Goal: Use online tool/utility: Utilize a website feature to perform a specific function

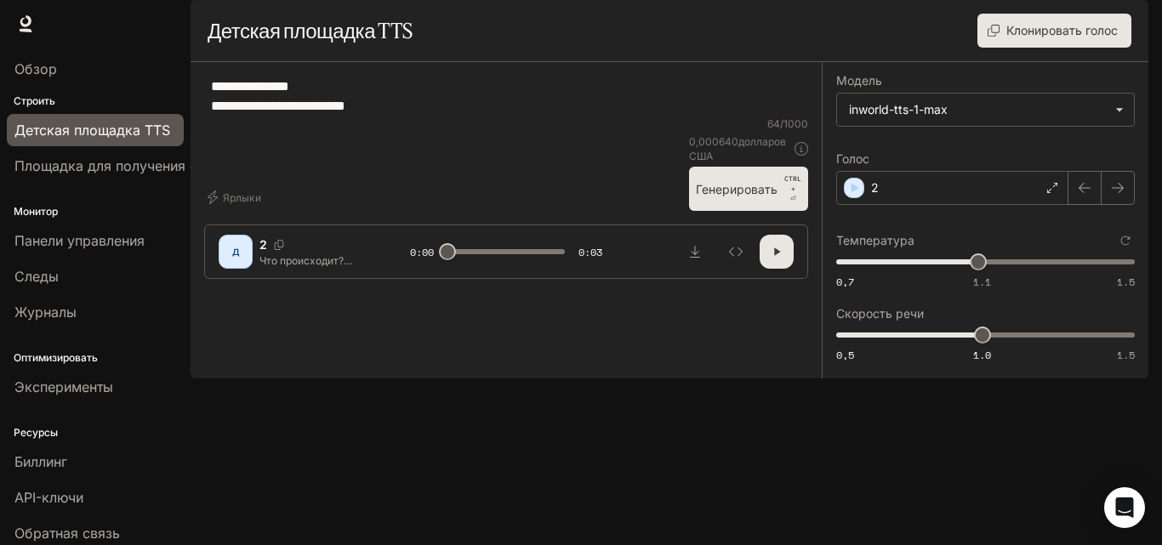
drag, startPoint x: 214, startPoint y: 130, endPoint x: 609, endPoint y: 157, distance: 395.7
click at [609, 116] on textarea "**********" at bounding box center [506, 96] width 591 height 39
paste textarea "**********"
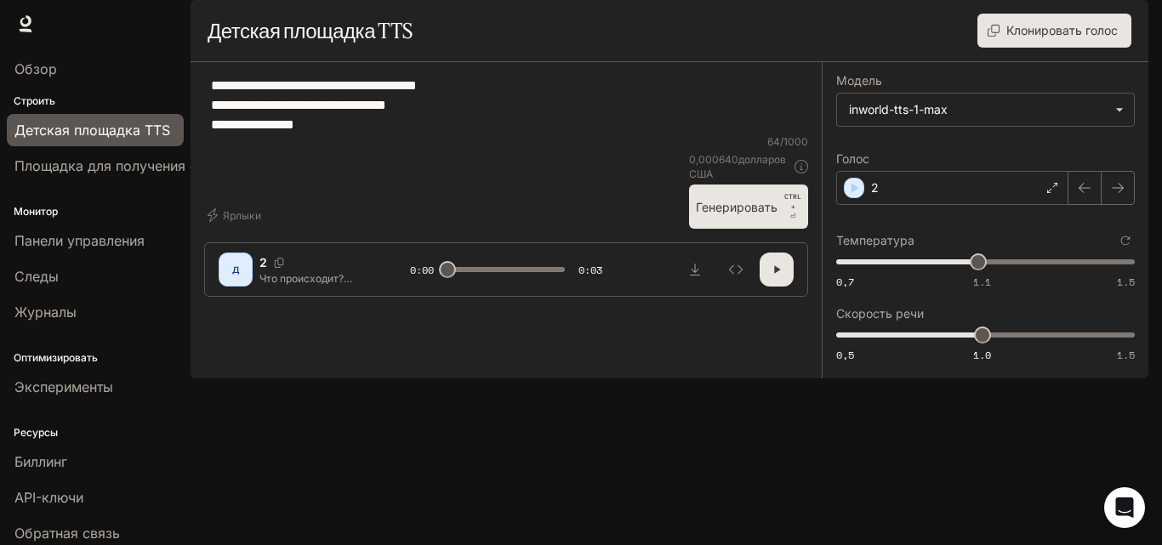
click at [729, 218] on font "Генерировать" at bounding box center [737, 207] width 82 height 21
click at [736, 214] on font "Генерировать" at bounding box center [737, 207] width 82 height 14
click at [727, 229] on button "Генерировать CTRL + ⏎" at bounding box center [748, 207] width 119 height 44
click at [751, 229] on button "Генерировать CTRL + ⏎" at bounding box center [748, 207] width 119 height 44
click at [712, 229] on button "Генерировать CTRL + ⏎" at bounding box center [748, 207] width 119 height 44
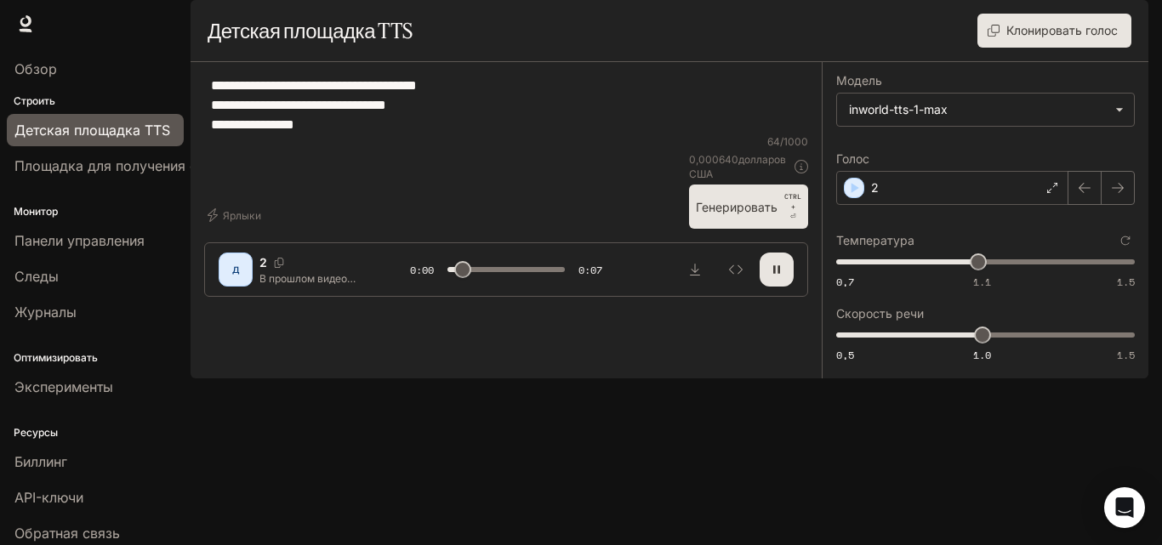
click at [708, 229] on button "Генерировать CTRL + ⏎" at bounding box center [748, 207] width 119 height 44
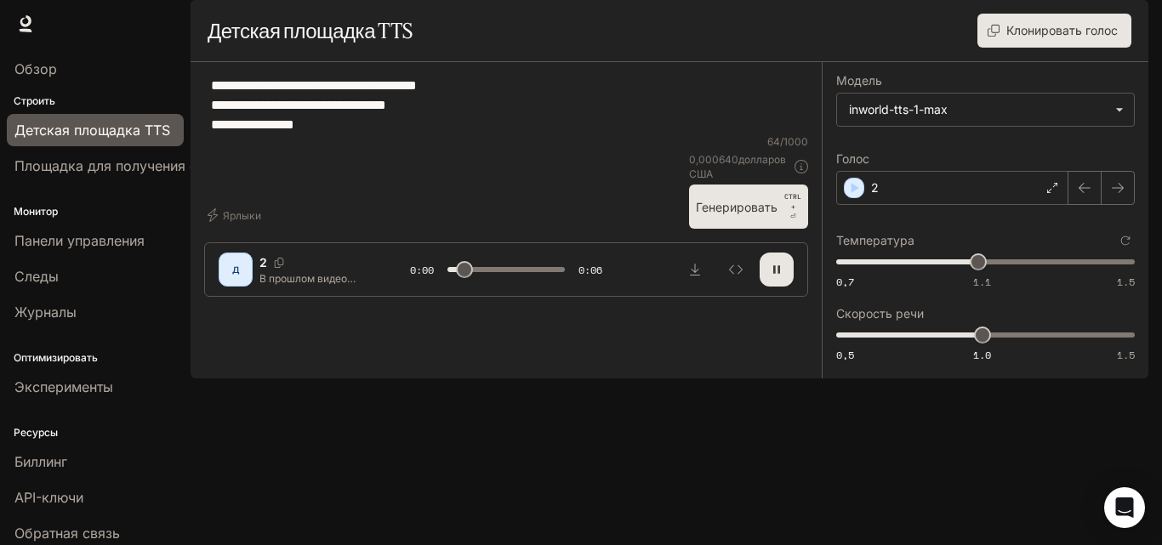
click at [708, 229] on button "Генерировать CTRL + ⏎" at bounding box center [748, 207] width 119 height 44
click at [719, 229] on button "Генерировать CTRL + ⏎" at bounding box center [748, 207] width 119 height 44
click at [762, 214] on font "Генерировать" at bounding box center [737, 207] width 82 height 14
click at [753, 229] on button "Генерировать CTRL + ⏎" at bounding box center [748, 207] width 119 height 44
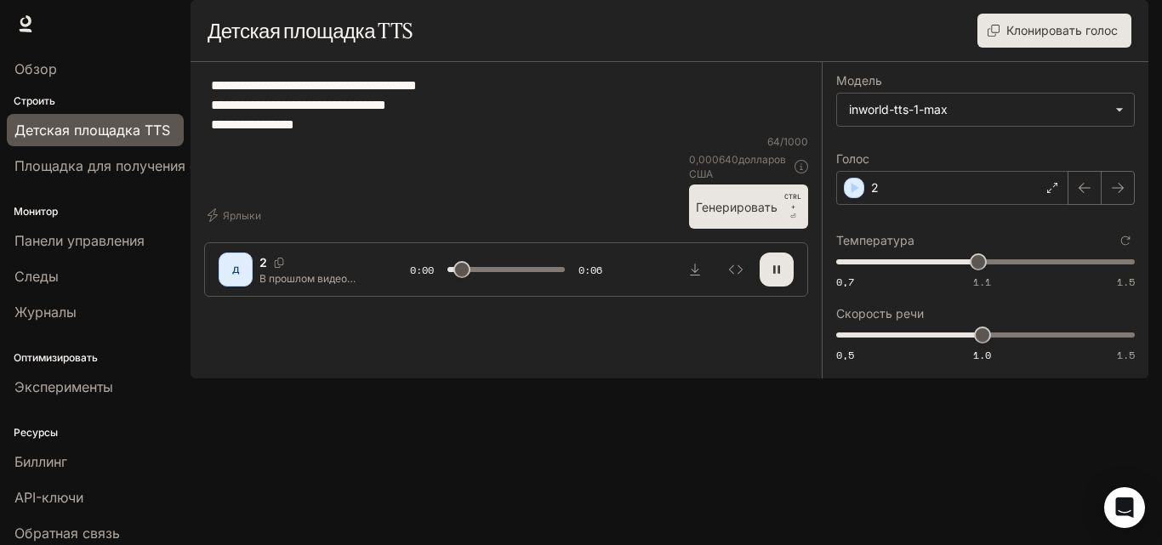
click at [747, 229] on button "Генерировать CTRL + ⏎" at bounding box center [748, 207] width 119 height 44
click at [776, 274] on icon "button" at bounding box center [777, 270] width 6 height 8
click at [734, 214] on font "Генерировать" at bounding box center [737, 207] width 82 height 14
click at [722, 214] on font "Генерировать" at bounding box center [737, 207] width 82 height 14
click at [714, 214] on font "Генерировать" at bounding box center [737, 207] width 82 height 14
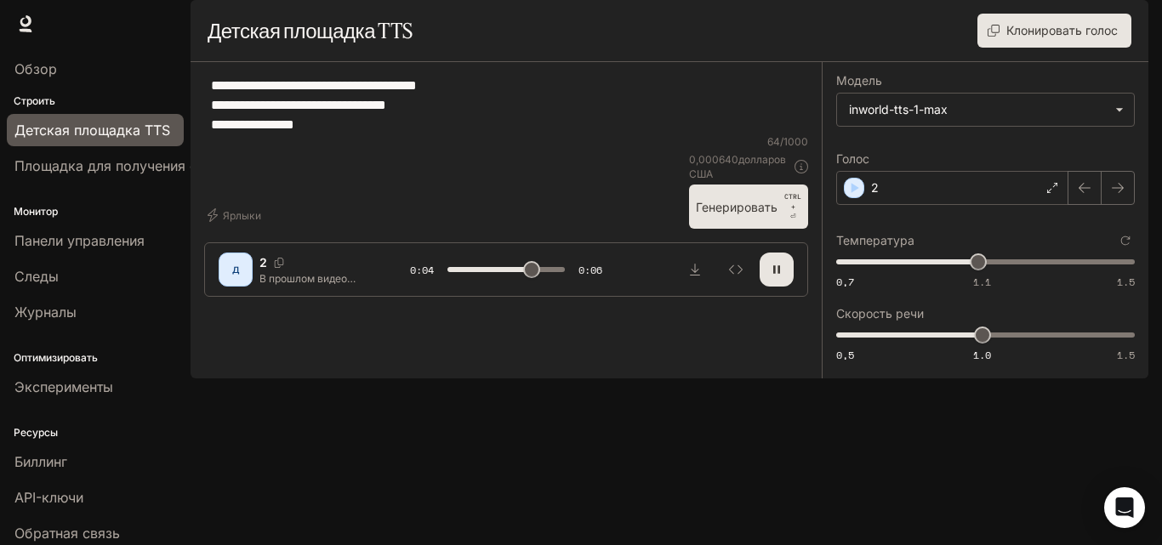
click at [711, 214] on font "Генерировать" at bounding box center [737, 207] width 82 height 14
click at [706, 214] on font "Генерировать" at bounding box center [737, 207] width 82 height 14
click at [703, 214] on font "Генерировать" at bounding box center [737, 207] width 82 height 14
click at [725, 214] on font "Генерировать" at bounding box center [737, 207] width 82 height 14
click at [704, 214] on font "Генерировать" at bounding box center [737, 207] width 82 height 14
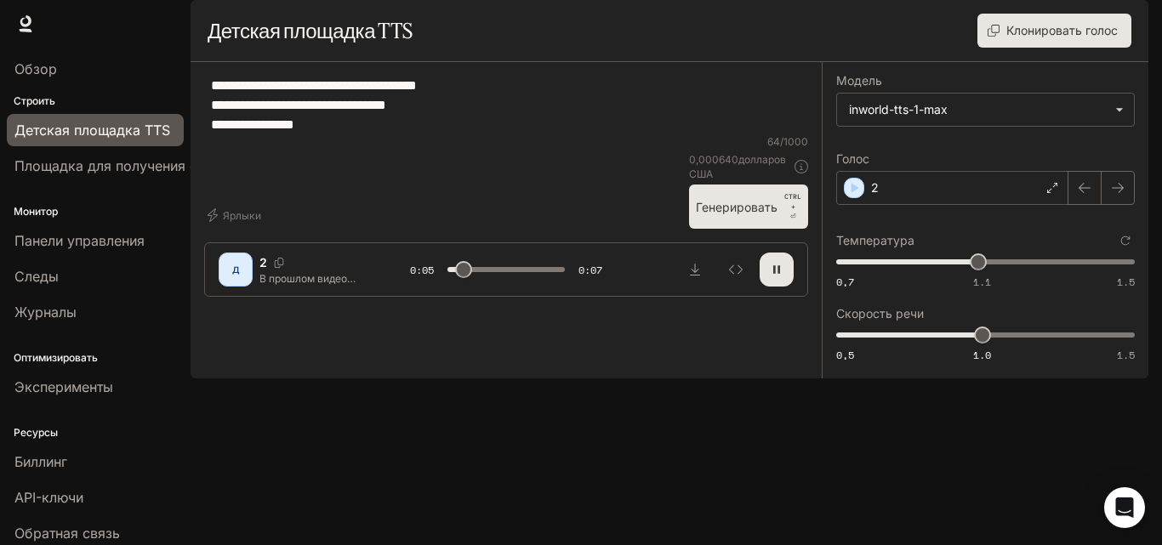
click at [705, 214] on font "Генерировать" at bounding box center [737, 207] width 82 height 14
click at [713, 214] on font "Генерировать" at bounding box center [737, 207] width 82 height 14
click at [730, 214] on font "Генерировать" at bounding box center [737, 207] width 82 height 14
click at [696, 277] on icon "Скачать аудио" at bounding box center [695, 270] width 14 height 14
drag, startPoint x: 215, startPoint y: 133, endPoint x: 517, endPoint y: 204, distance: 310.4
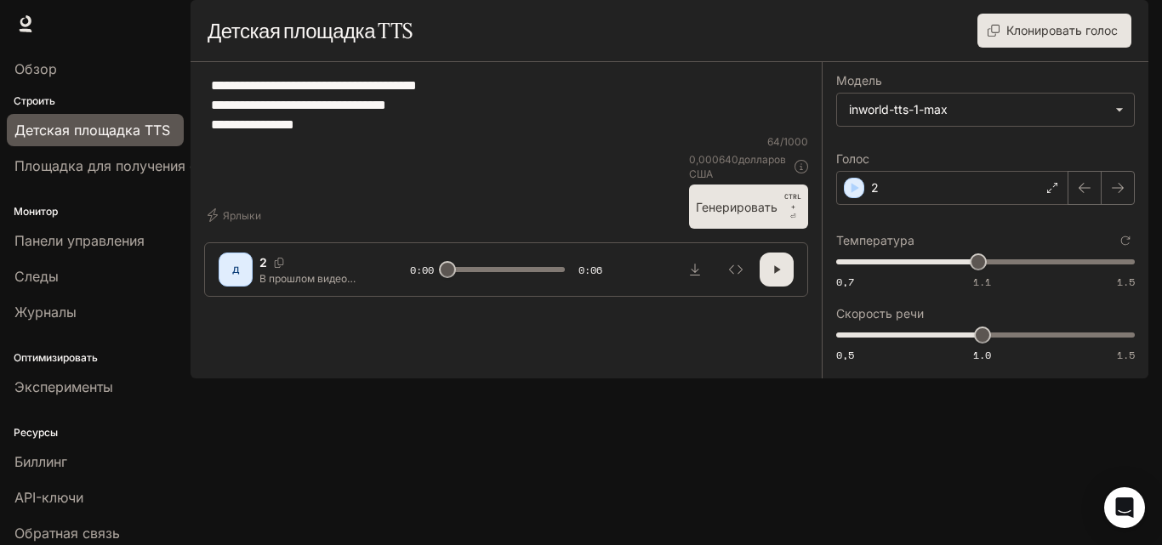
click at [517, 134] on div "**********" at bounding box center [506, 105] width 604 height 59
paste textarea "**********"
click at [256, 134] on textarea "**********" at bounding box center [506, 105] width 591 height 59
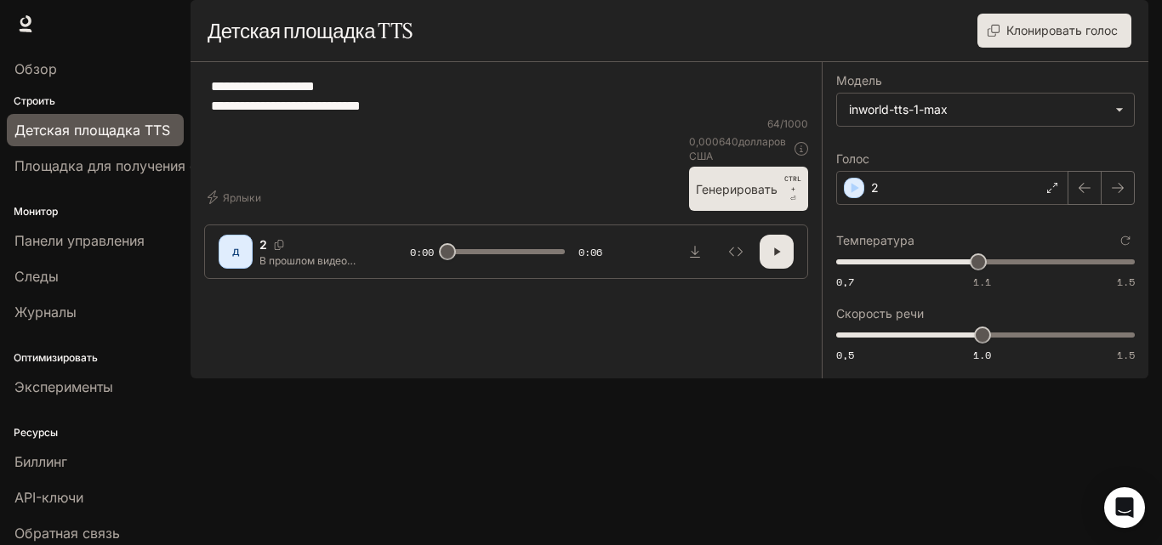
click at [722, 197] on font "Генерировать" at bounding box center [737, 189] width 82 height 14
click at [697, 259] on icon "Скачать аудио" at bounding box center [695, 252] width 14 height 14
drag, startPoint x: 212, startPoint y: 130, endPoint x: 515, endPoint y: 183, distance: 307.5
click at [515, 117] on div "**********" at bounding box center [506, 96] width 604 height 41
paste textarea "**********"
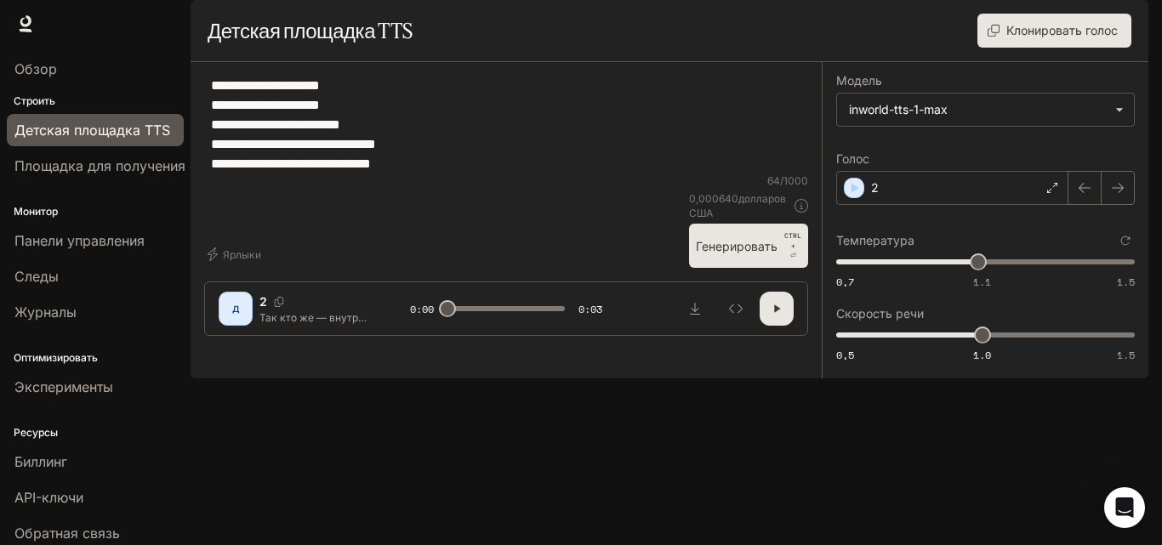
click at [739, 254] on font "Генерировать" at bounding box center [737, 246] width 82 height 14
click at [756, 257] on font "Генерировать" at bounding box center [737, 246] width 82 height 21
click at [739, 254] on font "Генерировать" at bounding box center [737, 246] width 82 height 14
click at [717, 254] on font "Генерировать" at bounding box center [737, 246] width 82 height 14
click at [705, 254] on font "Генерировать" at bounding box center [737, 246] width 82 height 14
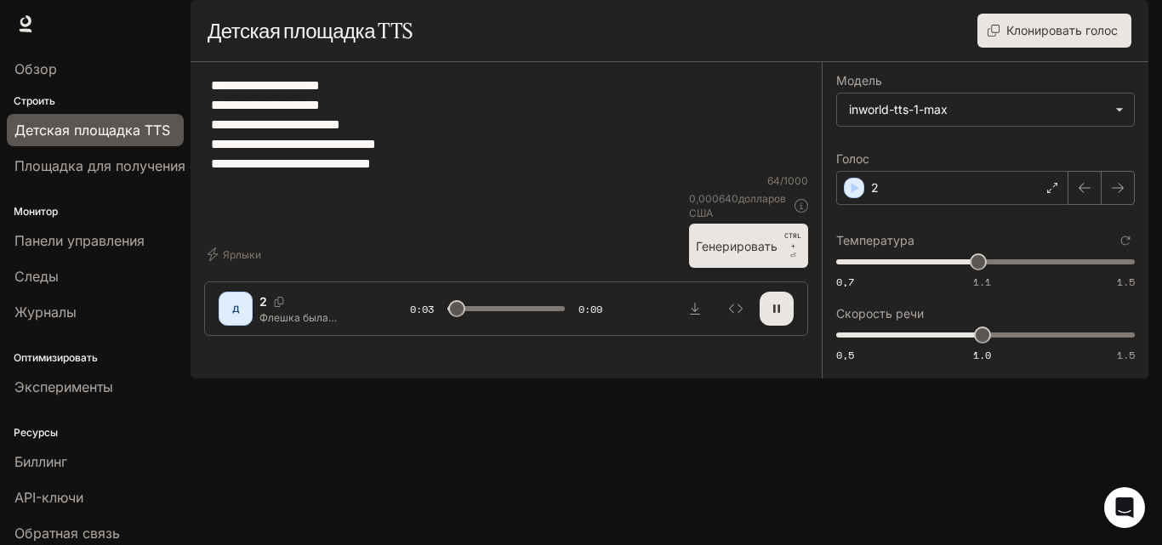
click at [705, 254] on font "Генерировать" at bounding box center [737, 246] width 82 height 14
click at [701, 257] on font "Генерировать" at bounding box center [737, 246] width 82 height 21
click at [722, 254] on font "Генерировать" at bounding box center [737, 246] width 82 height 14
click at [754, 254] on font "Генерировать" at bounding box center [737, 246] width 82 height 14
click at [712, 268] on button "Генерировать CTRL + ⏎" at bounding box center [748, 246] width 119 height 44
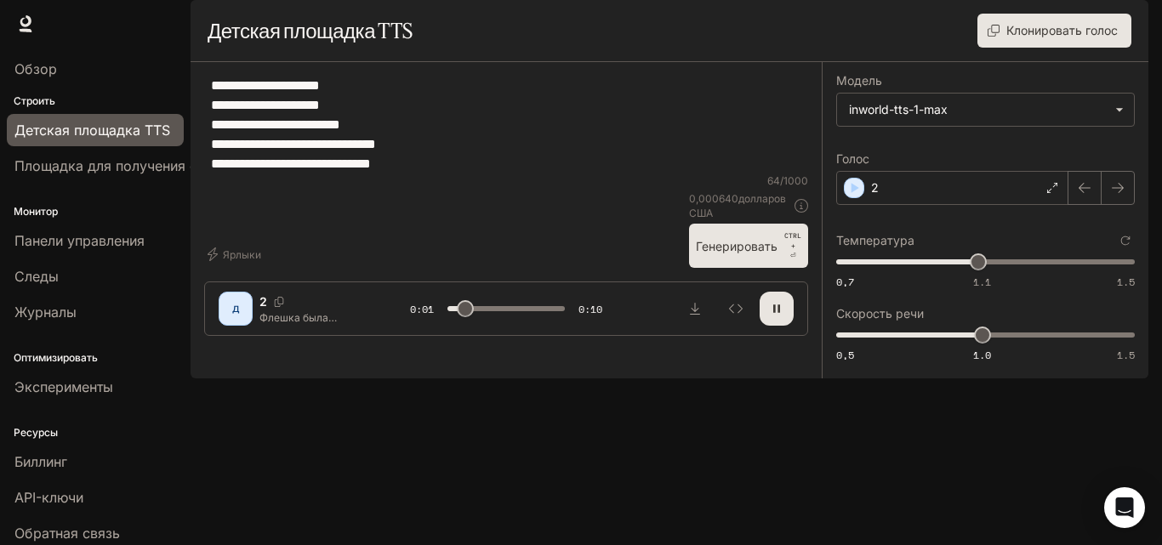
click at [717, 268] on button "Генерировать CTRL + ⏎" at bounding box center [748, 246] width 119 height 44
click at [735, 254] on font "Генерировать" at bounding box center [737, 246] width 82 height 14
click at [709, 257] on font "Генерировать" at bounding box center [737, 246] width 82 height 21
click at [705, 254] on font "Генерировать" at bounding box center [737, 246] width 82 height 14
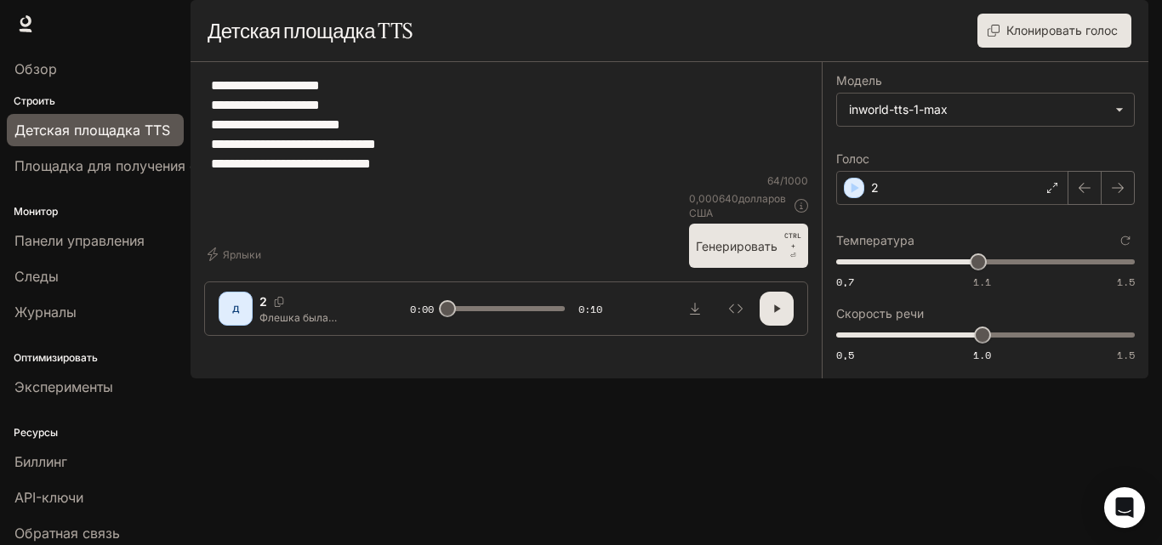
click at [775, 313] on icon "button" at bounding box center [777, 309] width 6 height 8
click at [725, 254] on font "Генерировать" at bounding box center [737, 246] width 82 height 14
click at [722, 254] on font "Генерировать" at bounding box center [737, 246] width 82 height 14
click at [725, 254] on font "Генерировать" at bounding box center [737, 246] width 82 height 14
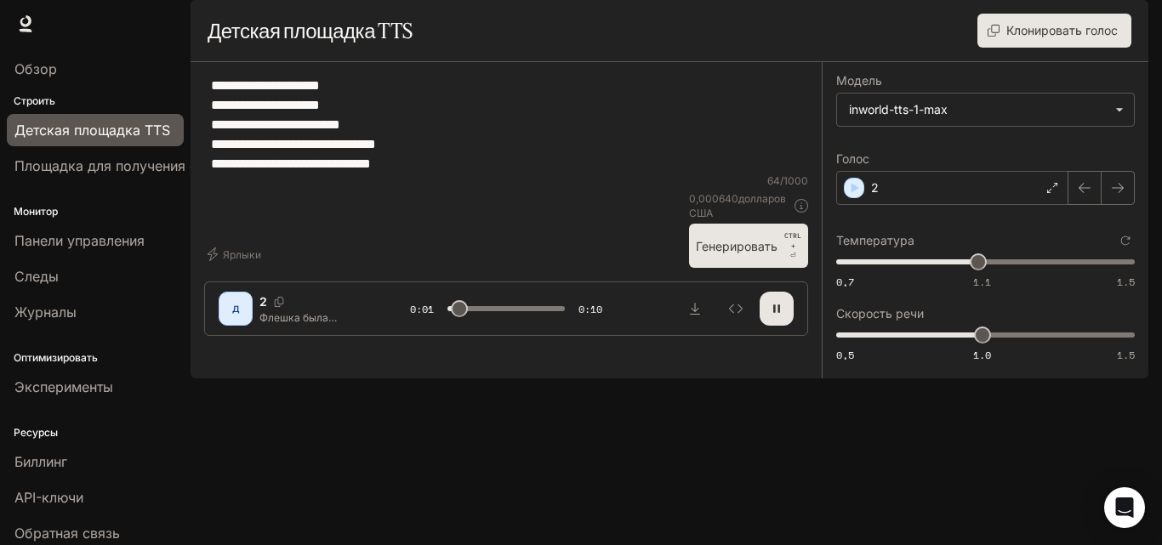
click at [733, 254] on font "Генерировать" at bounding box center [737, 246] width 82 height 14
click at [729, 254] on font "Генерировать" at bounding box center [737, 246] width 82 height 14
click at [728, 254] on font "Генерировать" at bounding box center [737, 246] width 82 height 14
click at [692, 315] on icon "Скачать аудио" at bounding box center [695, 309] width 10 height 12
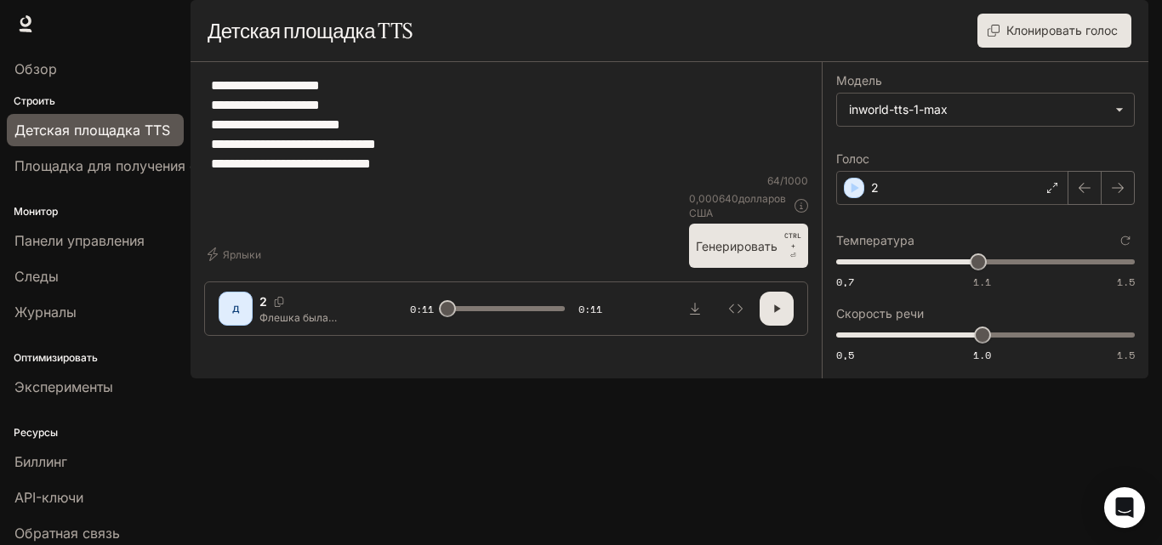
drag, startPoint x: 214, startPoint y: 129, endPoint x: 501, endPoint y: 218, distance: 300.1
click at [501, 174] on textarea "**********" at bounding box center [506, 125] width 591 height 98
paste textarea "**********"
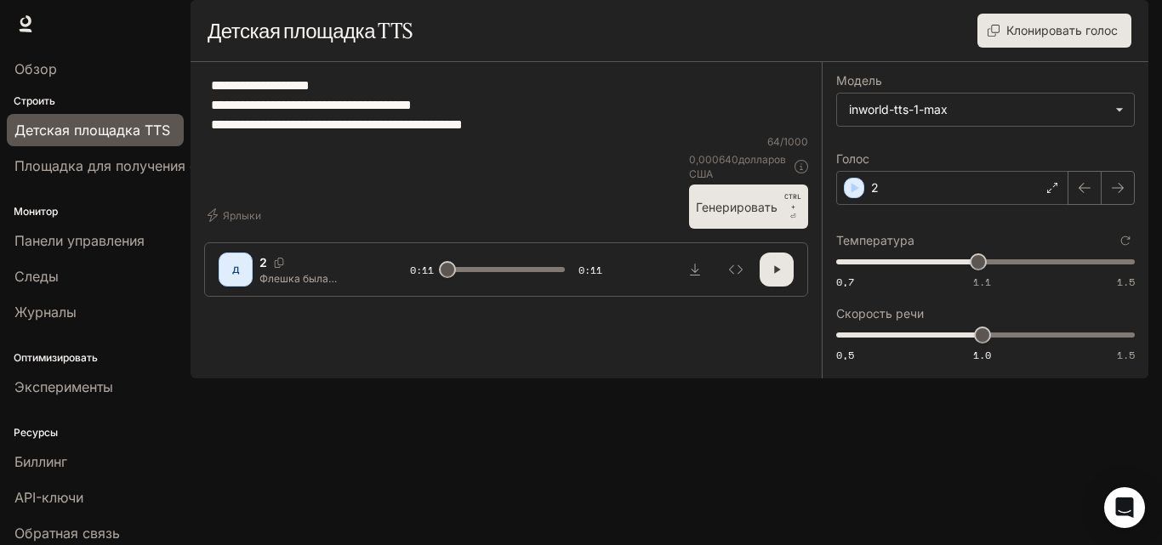
click at [742, 229] on button "Генерировать CTRL + ⏎" at bounding box center [748, 207] width 119 height 44
click at [761, 214] on font "Генерировать" at bounding box center [737, 207] width 82 height 14
click at [740, 229] on button "Генерировать CTRL + ⏎" at bounding box center [748, 207] width 119 height 44
click at [754, 214] on font "Генерировать" at bounding box center [737, 207] width 82 height 14
click at [717, 214] on font "Генерировать" at bounding box center [737, 207] width 82 height 14
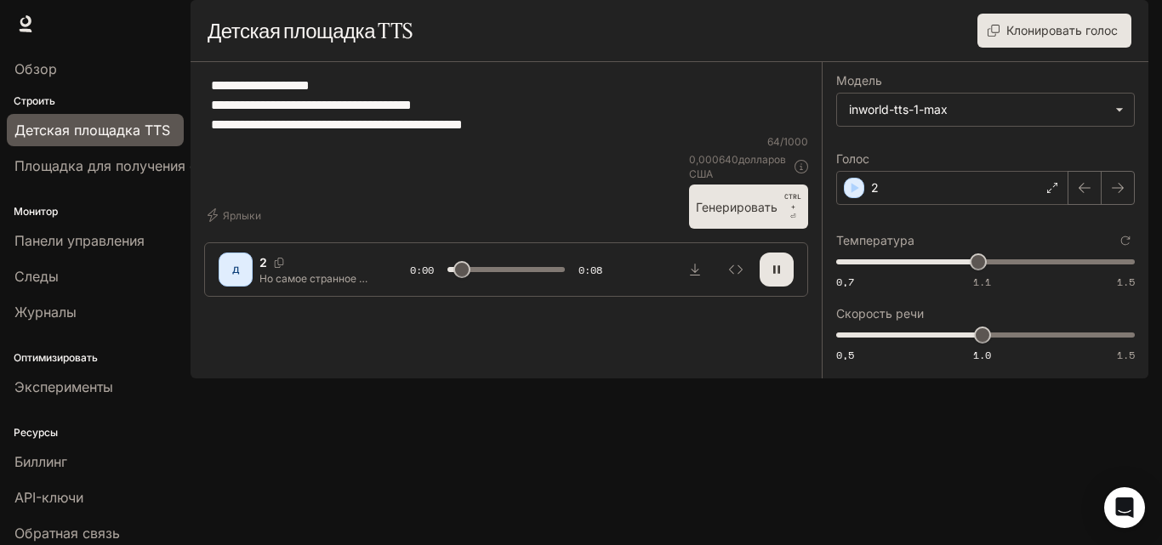
click at [742, 214] on font "Генерировать" at bounding box center [737, 207] width 82 height 14
click at [729, 214] on font "Генерировать" at bounding box center [737, 207] width 82 height 14
click at [728, 214] on font "Генерировать" at bounding box center [737, 207] width 82 height 14
click at [777, 214] on font "Генерировать" at bounding box center [737, 207] width 82 height 14
click at [659, 256] on div "**********" at bounding box center [506, 166] width 604 height 180
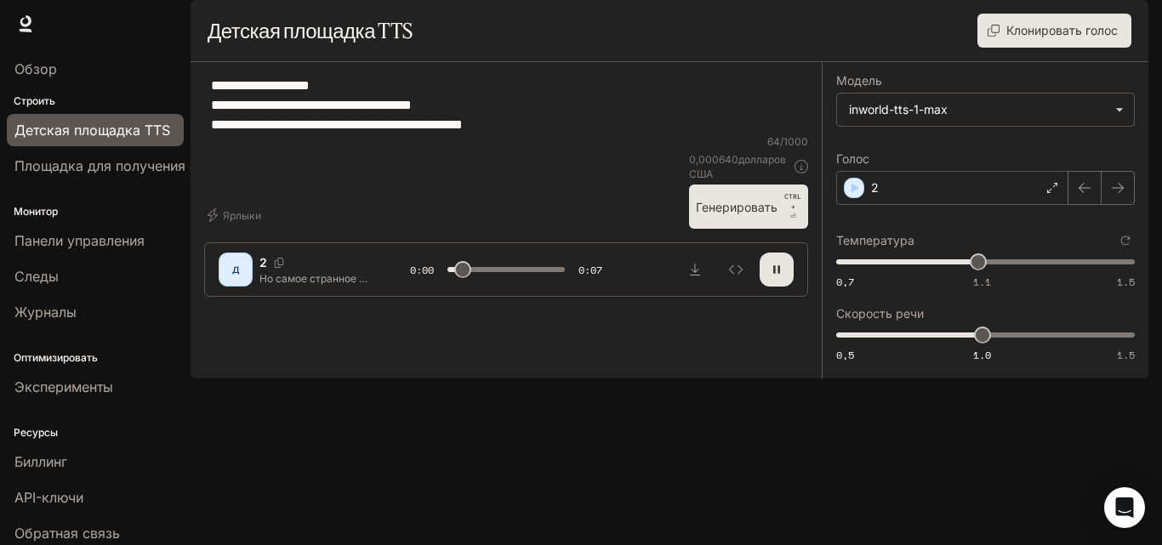
click at [730, 218] on font "Генерировать" at bounding box center [737, 207] width 82 height 21
click at [744, 214] on font "Генерировать" at bounding box center [737, 207] width 82 height 14
click at [723, 214] on font "Генерировать" at bounding box center [737, 207] width 82 height 14
click at [686, 287] on button "Скачать аудио" at bounding box center [695, 270] width 34 height 34
drag, startPoint x: 213, startPoint y: 134, endPoint x: 663, endPoint y: 168, distance: 451.5
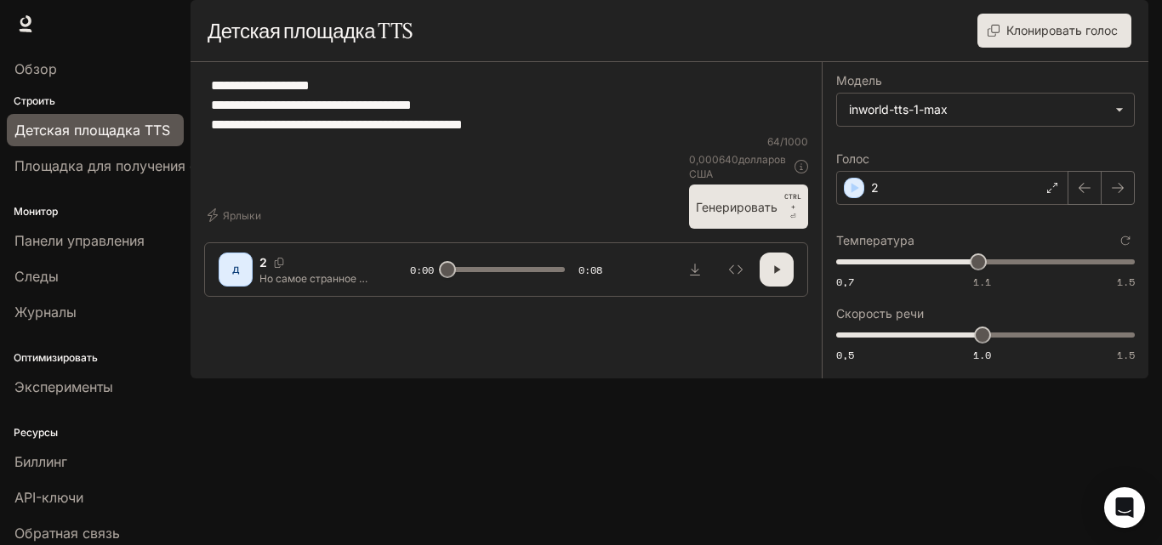
click at [664, 134] on textarea "**********" at bounding box center [506, 105] width 591 height 59
paste textarea "*********"
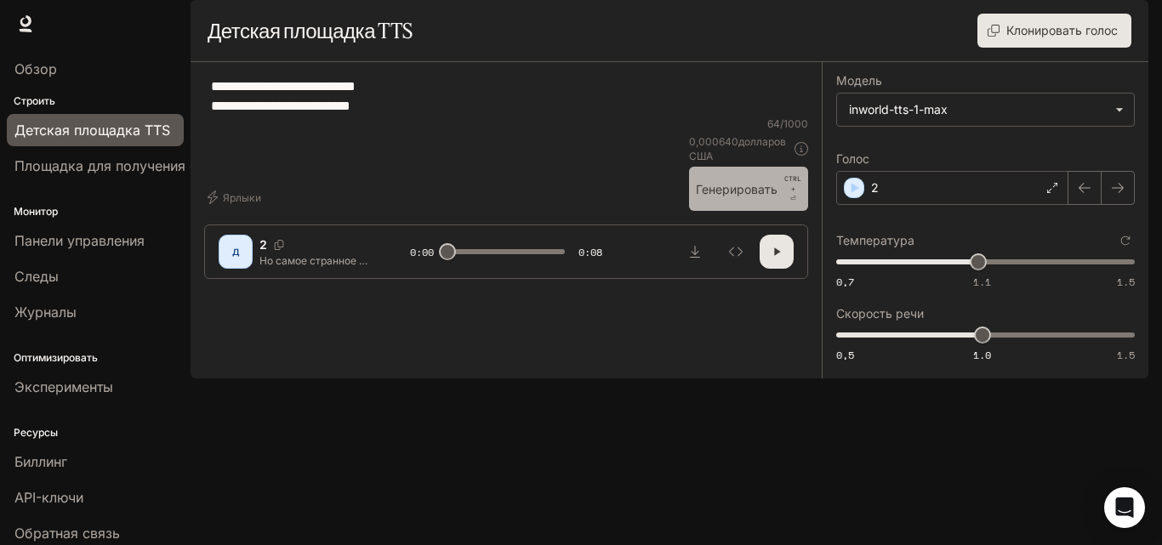
click at [731, 197] on font "Генерировать" at bounding box center [737, 189] width 82 height 14
click at [723, 197] on font "Генерировать" at bounding box center [737, 189] width 82 height 14
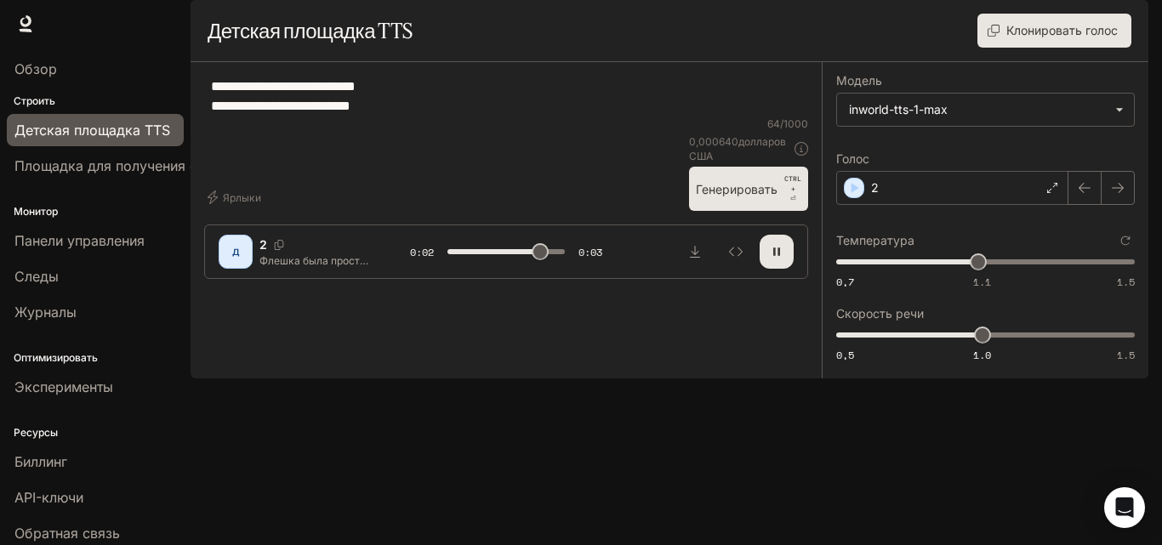
click at [719, 200] on font "Генерировать" at bounding box center [737, 189] width 82 height 21
click at [704, 200] on font "Генерировать" at bounding box center [737, 189] width 82 height 21
click at [705, 197] on font "Генерировать" at bounding box center [737, 189] width 82 height 14
click at [733, 197] on font "Генерировать" at bounding box center [737, 189] width 82 height 14
click at [694, 258] on icon "Скачать аудио" at bounding box center [695, 252] width 10 height 12
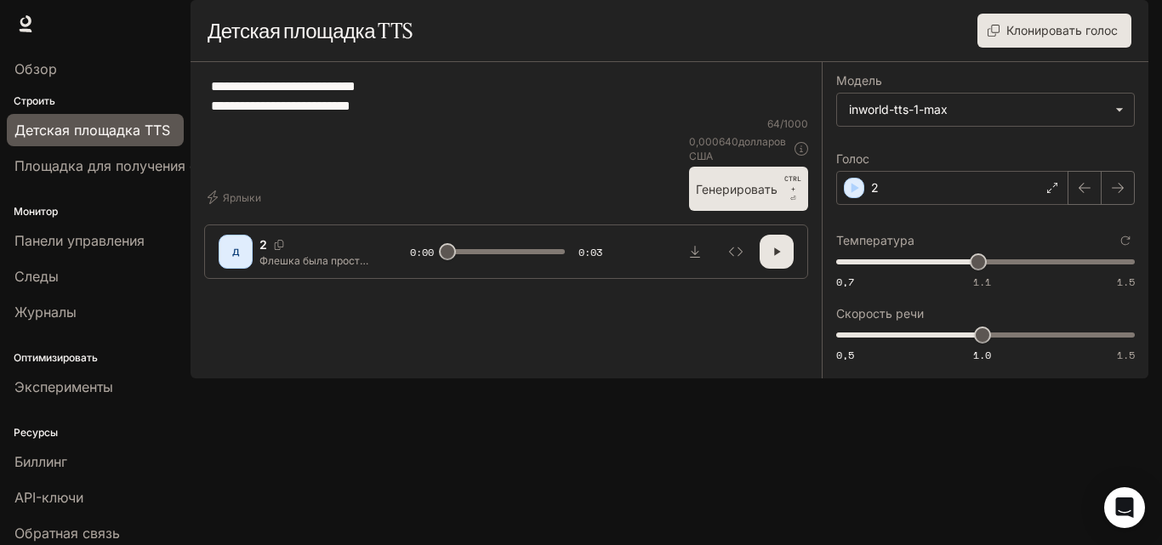
drag, startPoint x: 261, startPoint y: 140, endPoint x: 538, endPoint y: 151, distance: 276.8
click at [595, 116] on textarea "**********" at bounding box center [506, 96] width 591 height 39
paste textarea "**********"
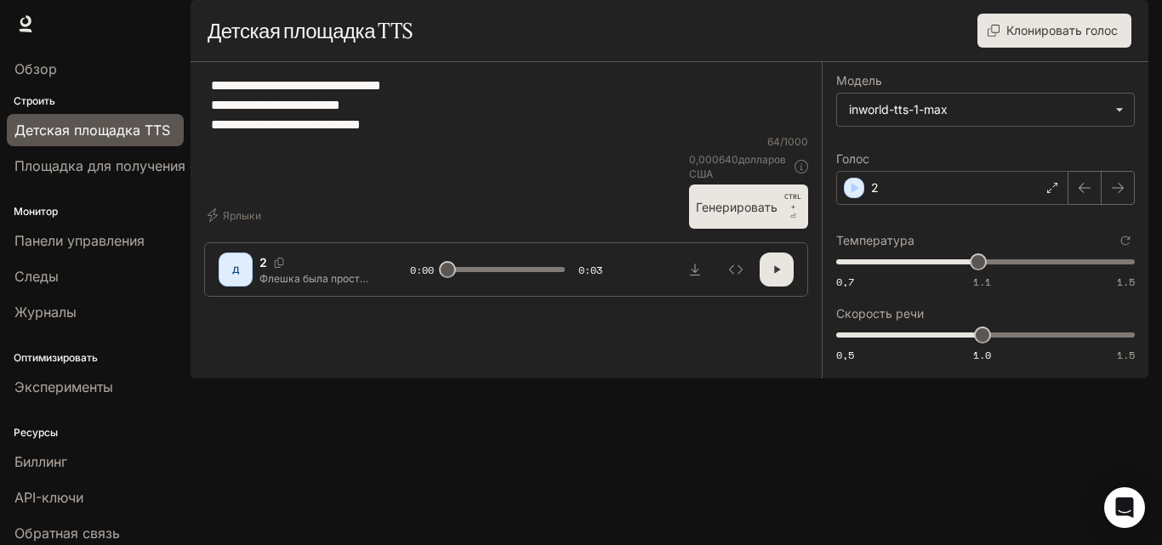
click at [786, 256] on div "**********" at bounding box center [506, 166] width 604 height 180
click at [775, 218] on font "Генерировать" at bounding box center [737, 207] width 82 height 21
click at [747, 214] on font "Генерировать" at bounding box center [737, 207] width 82 height 14
click at [746, 214] on font "Генерировать" at bounding box center [737, 207] width 82 height 14
click at [715, 218] on font "Генерировать" at bounding box center [737, 207] width 82 height 21
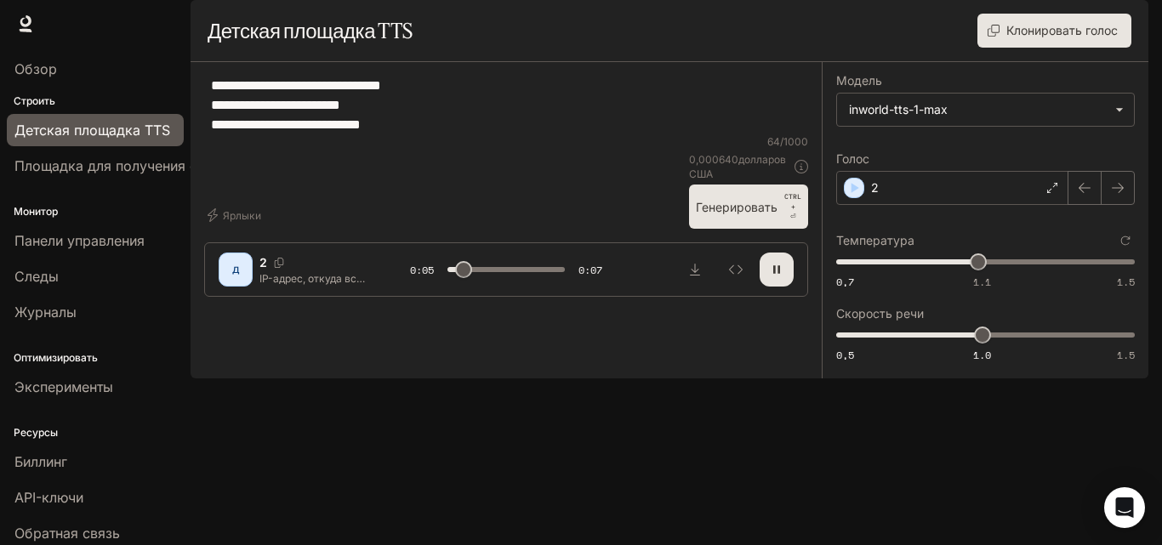
click at [712, 218] on font "Генерировать" at bounding box center [737, 207] width 82 height 21
click at [711, 218] on font "Генерировать" at bounding box center [737, 207] width 82 height 21
click at [688, 277] on icon "Скачать аудио" at bounding box center [695, 270] width 14 height 14
drag, startPoint x: 211, startPoint y: 136, endPoint x: 501, endPoint y: 206, distance: 298.4
click at [501, 134] on div "**********" at bounding box center [506, 105] width 604 height 59
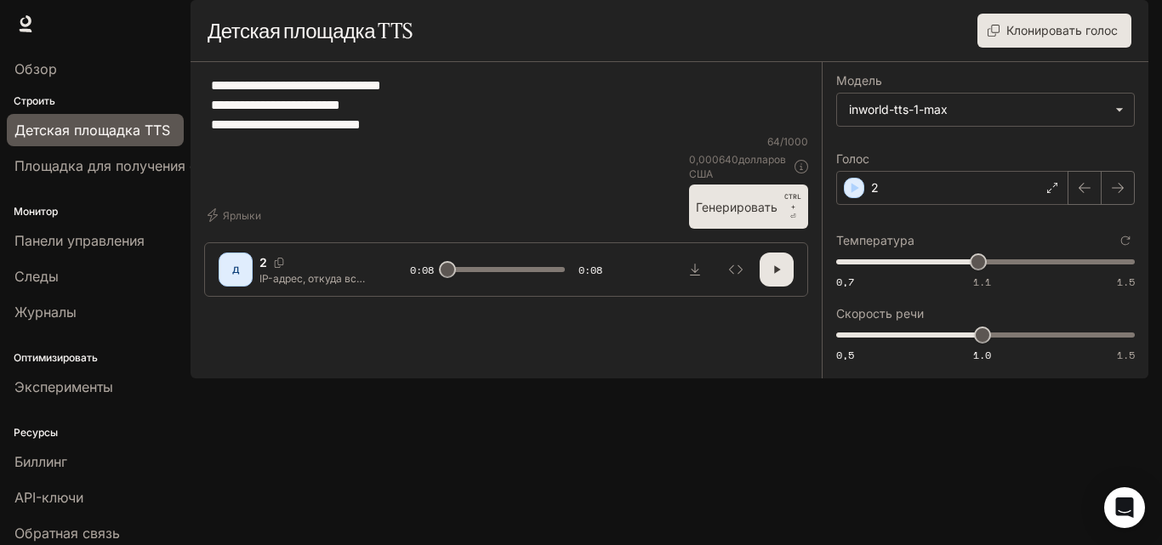
paste textarea
click at [265, 134] on textarea "**********" at bounding box center [506, 105] width 591 height 59
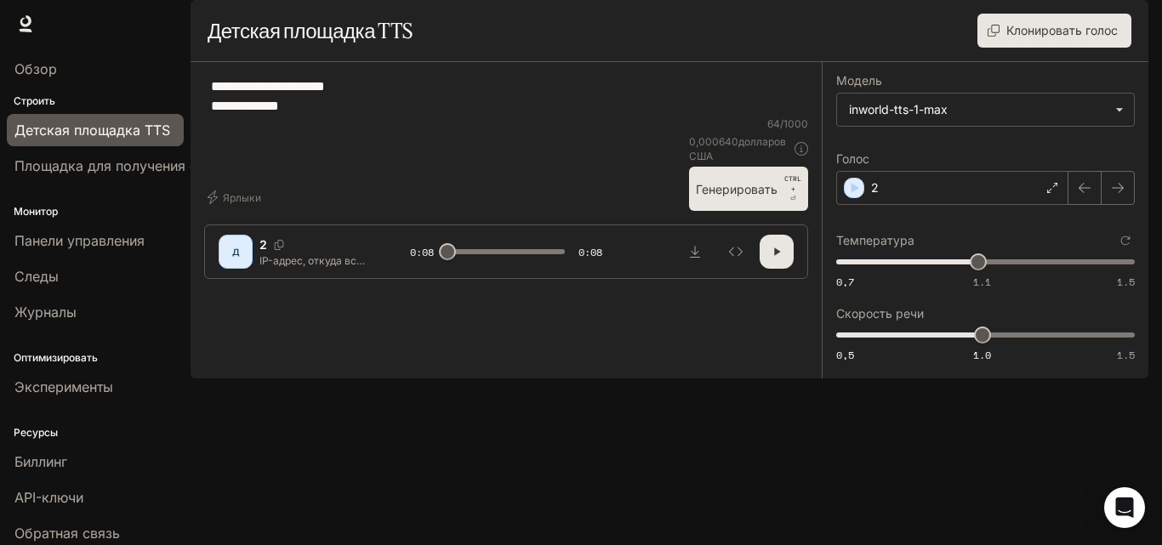
click at [716, 211] on button "Генерировать CTRL + ⏎" at bounding box center [748, 189] width 119 height 44
click at [736, 197] on font "Генерировать" at bounding box center [737, 189] width 82 height 14
click at [724, 200] on font "Генерировать" at bounding box center [737, 189] width 82 height 21
click at [722, 197] on font "Генерировать" at bounding box center [737, 189] width 82 height 14
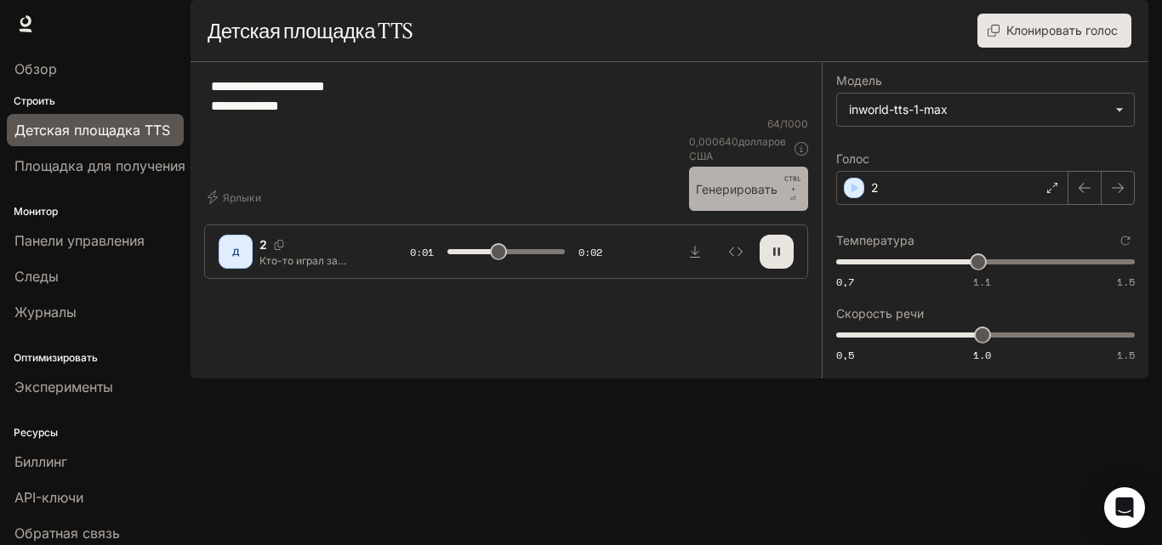
click at [720, 197] on font "Генерировать" at bounding box center [737, 189] width 82 height 14
click at [782, 269] on button "button" at bounding box center [777, 252] width 34 height 34
click at [718, 197] on font "Генерировать" at bounding box center [737, 189] width 82 height 14
click at [719, 197] on font "Генерировать" at bounding box center [737, 189] width 82 height 14
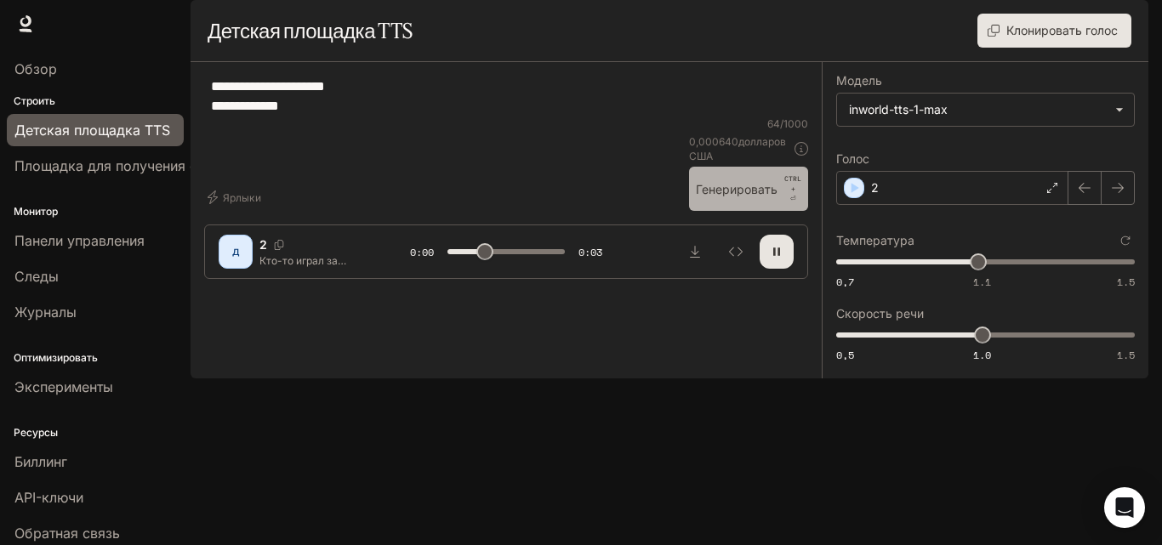
click at [716, 197] on font "Генерировать" at bounding box center [737, 189] width 82 height 14
click at [715, 197] on font "Генерировать" at bounding box center [737, 189] width 82 height 14
drag, startPoint x: 527, startPoint y: 494, endPoint x: 448, endPoint y: 499, distance: 79.3
click at [448, 265] on span at bounding box center [506, 252] width 117 height 26
click at [716, 200] on font "Генерировать" at bounding box center [737, 189] width 82 height 21
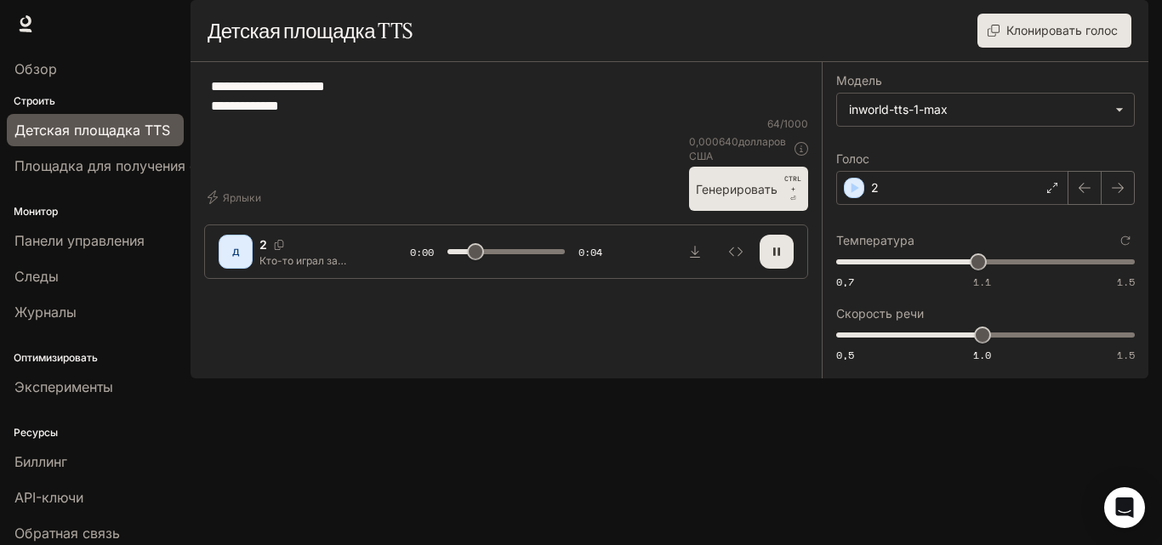
click at [716, 200] on font "Генерировать" at bounding box center [737, 189] width 82 height 21
click at [785, 269] on button "button" at bounding box center [777, 252] width 34 height 34
click at [701, 259] on icon "Скачать аудио" at bounding box center [695, 252] width 14 height 14
drag, startPoint x: 210, startPoint y: 128, endPoint x: 355, endPoint y: 148, distance: 146.0
click at [355, 117] on div "**********" at bounding box center [506, 96] width 604 height 41
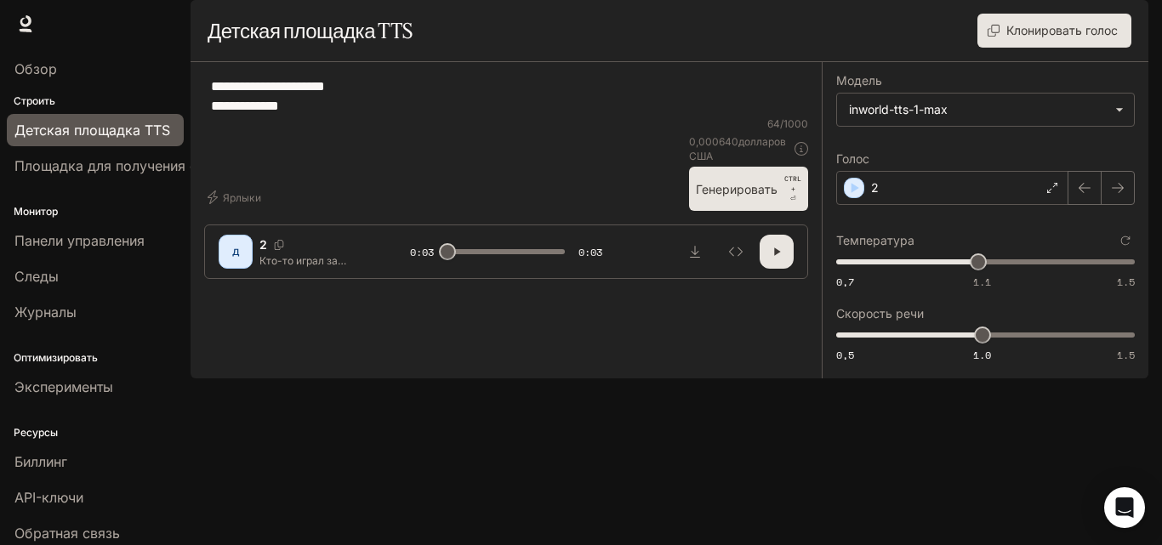
drag, startPoint x: 212, startPoint y: 130, endPoint x: 436, endPoint y: 183, distance: 229.9
click at [436, 117] on div "**********" at bounding box center [506, 96] width 604 height 41
paste textarea "**********"
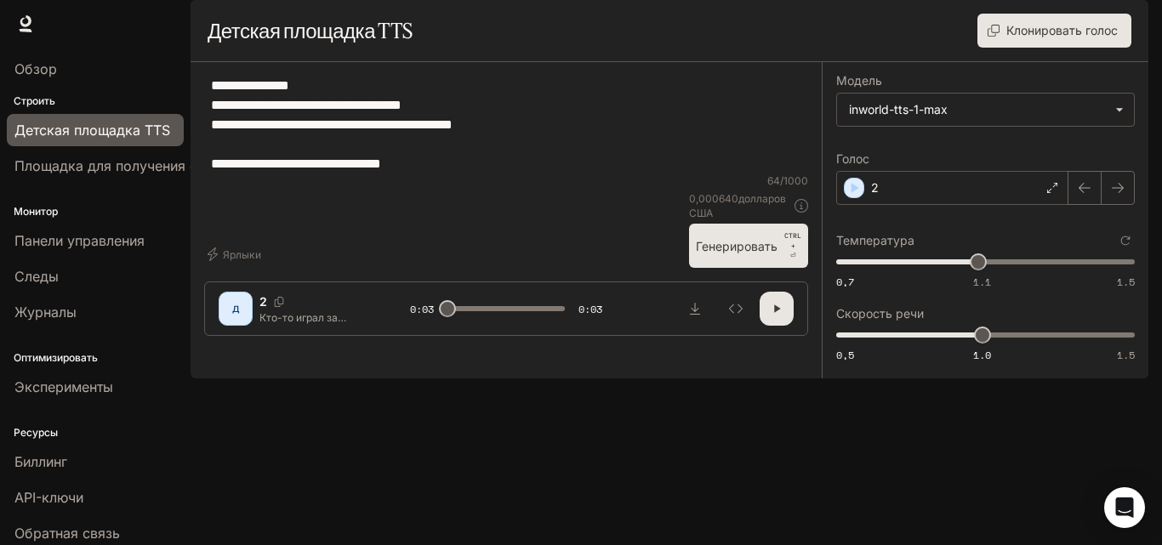
click at [249, 174] on textarea "**********" at bounding box center [506, 125] width 591 height 98
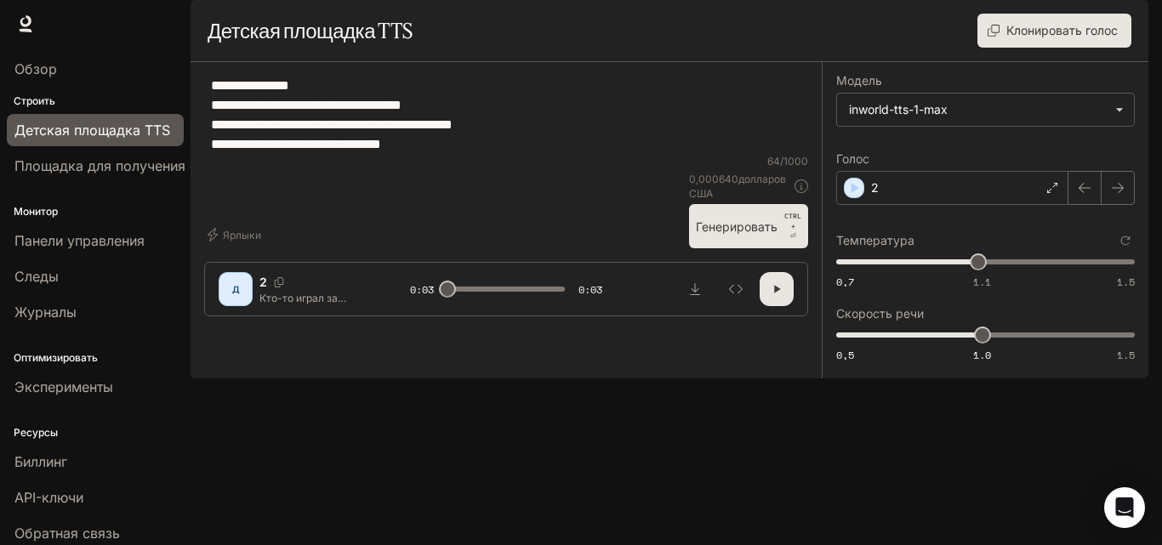
type textarea "**********"
click at [731, 237] on font "Генерировать" at bounding box center [737, 226] width 82 height 21
click at [705, 306] on button "Скачать аудио" at bounding box center [695, 289] width 34 height 34
